Goal: Information Seeking & Learning: Learn about a topic

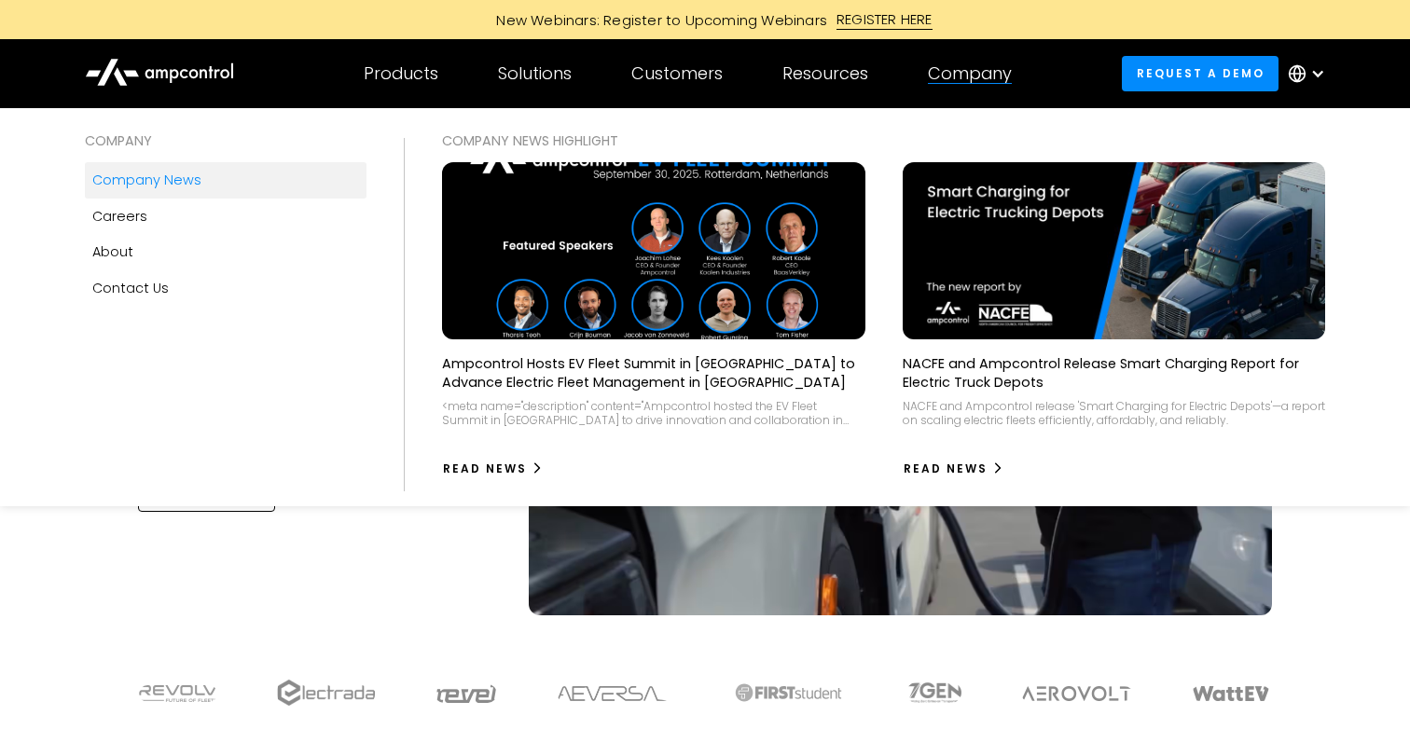
click at [166, 184] on div "Company news" at bounding box center [146, 180] width 109 height 21
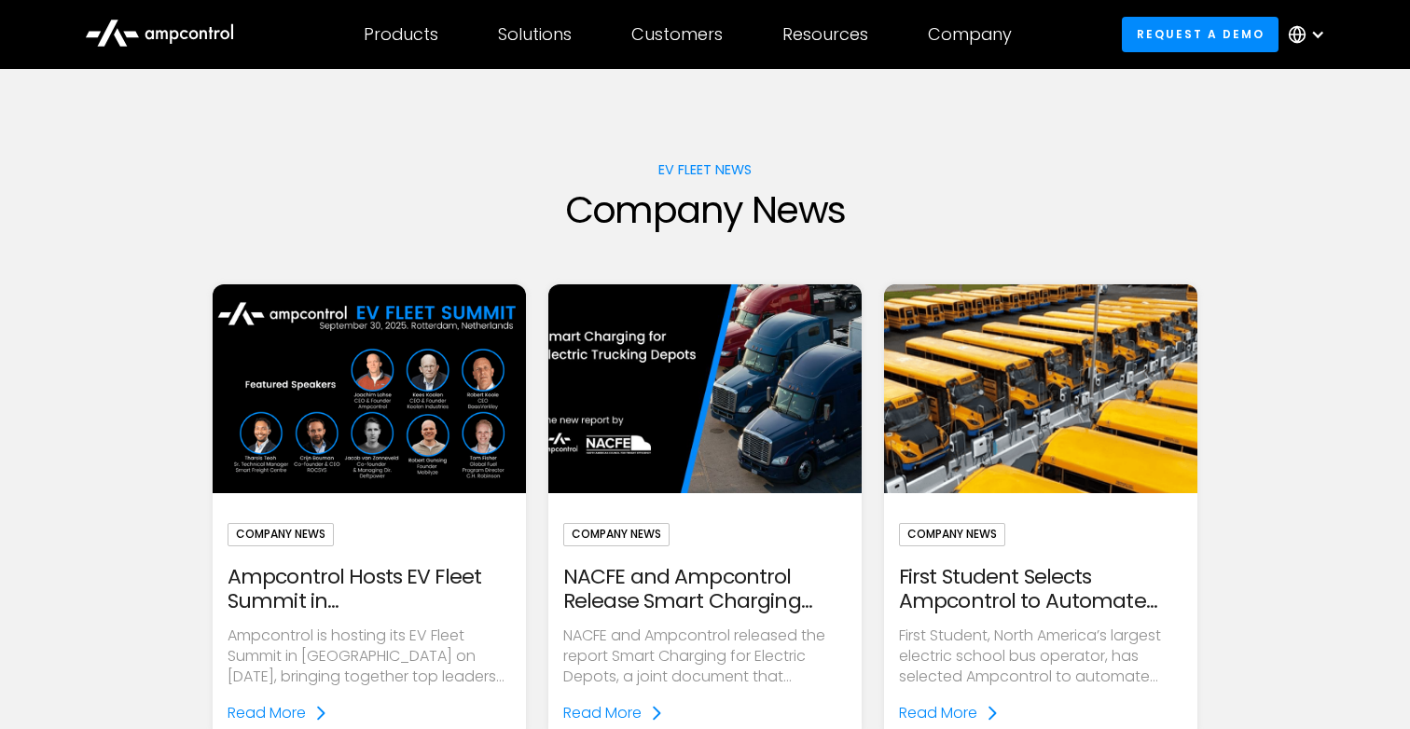
scroll to position [80, 0]
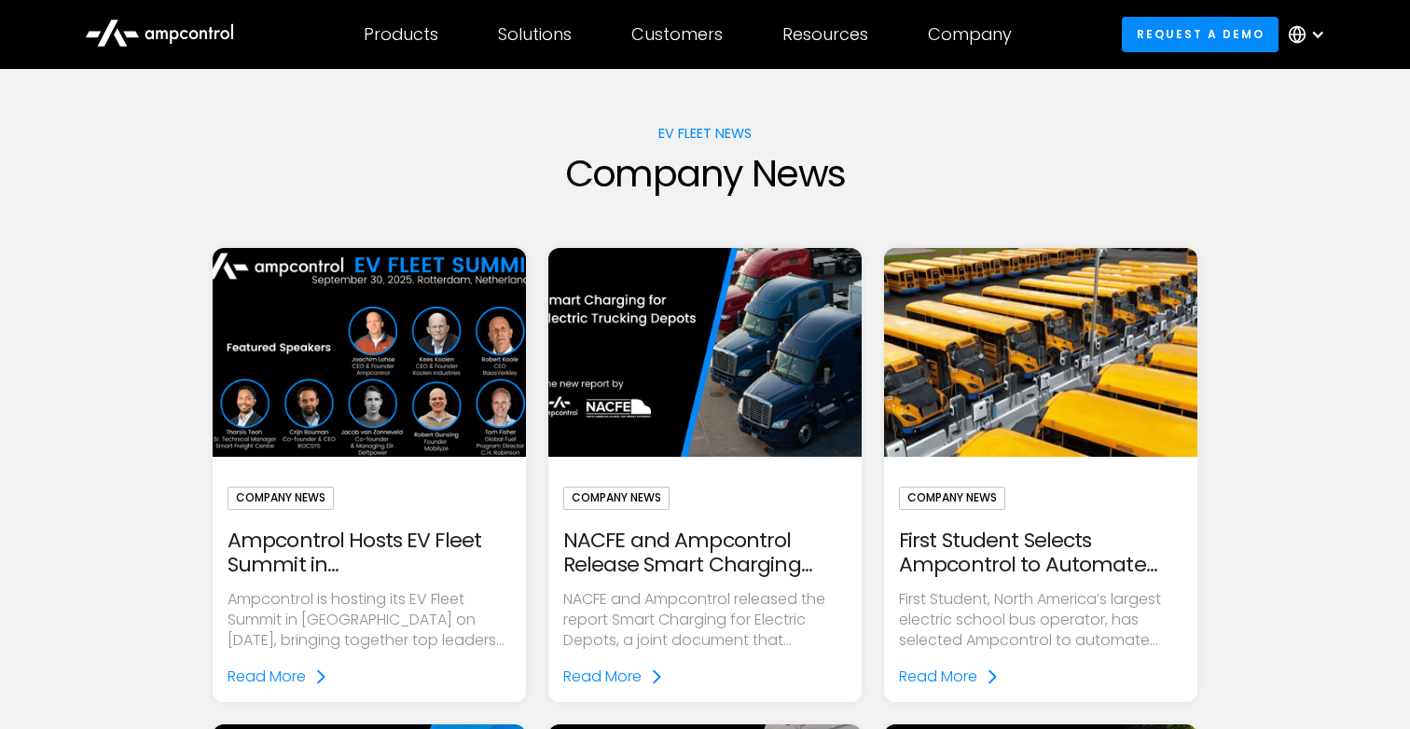
click at [382, 398] on img at bounding box center [369, 353] width 360 height 241
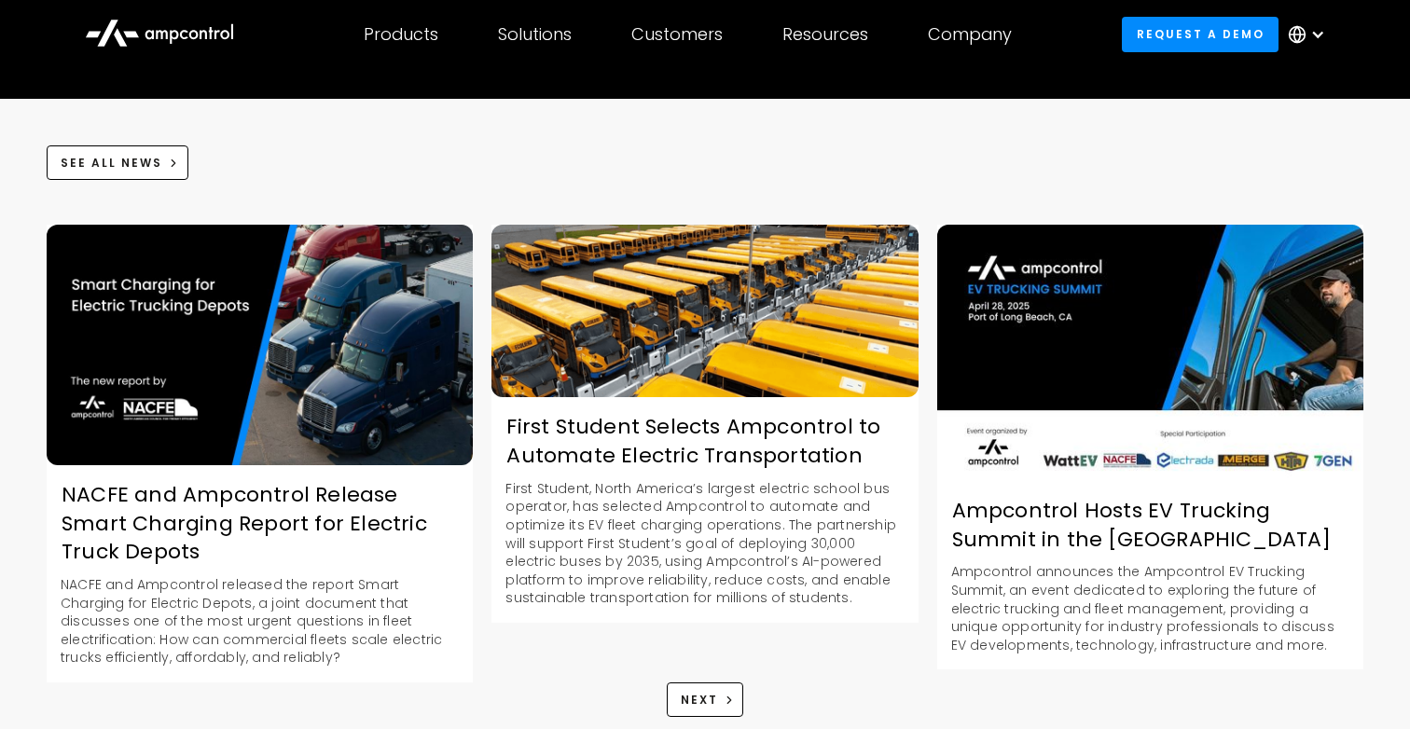
scroll to position [2297, 0]
